Goal: Transaction & Acquisition: Subscribe to service/newsletter

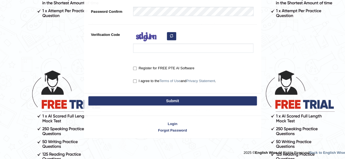
scroll to position [159, 0]
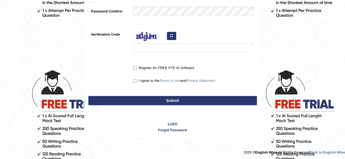
click at [172, 123] on link "Login" at bounding box center [172, 123] width 177 height 5
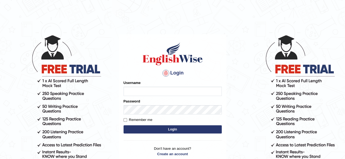
click at [154, 89] on input "Username" at bounding box center [172, 91] width 98 height 9
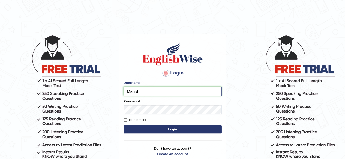
click at [154, 89] on input "Manish" at bounding box center [172, 91] width 98 height 9
type input "Manishpatel"
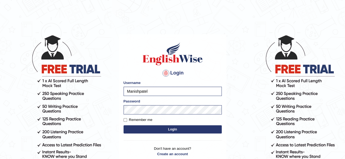
click at [143, 128] on button "Login" at bounding box center [172, 130] width 98 height 8
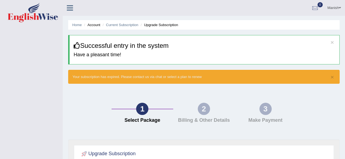
click at [71, 8] on icon at bounding box center [70, 7] width 6 height 7
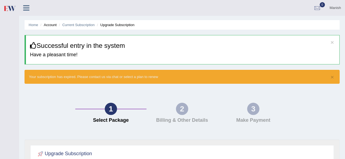
click at [171, 106] on div "2 Billing & Other Details" at bounding box center [181, 114] width 71 height 23
